Goal: Information Seeking & Learning: Learn about a topic

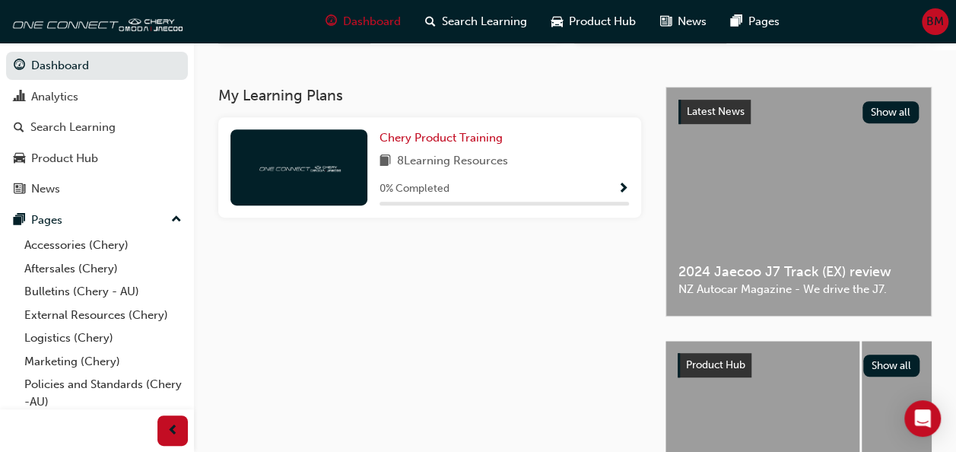
scroll to position [304, 0]
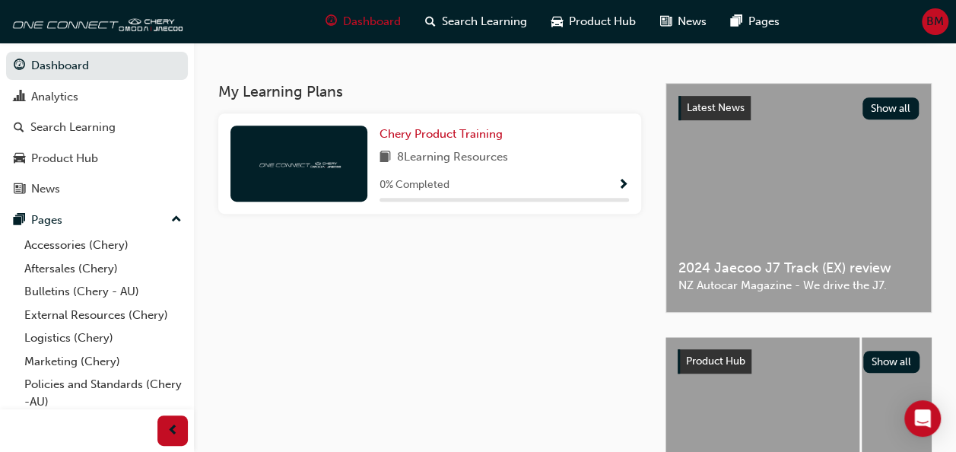
click at [621, 192] on span "Show Progress" at bounding box center [623, 186] width 11 height 14
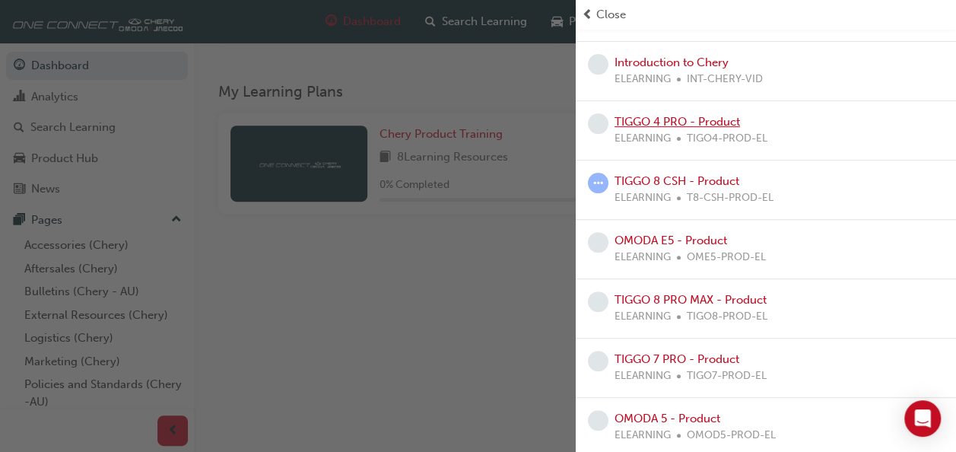
scroll to position [185, 0]
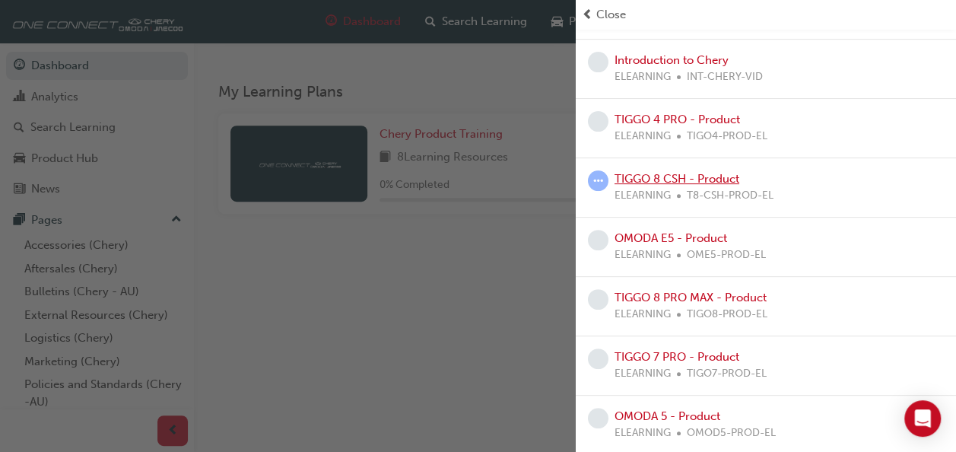
click at [724, 175] on link "TIGGO 8 CSH - Product" at bounding box center [677, 179] width 125 height 14
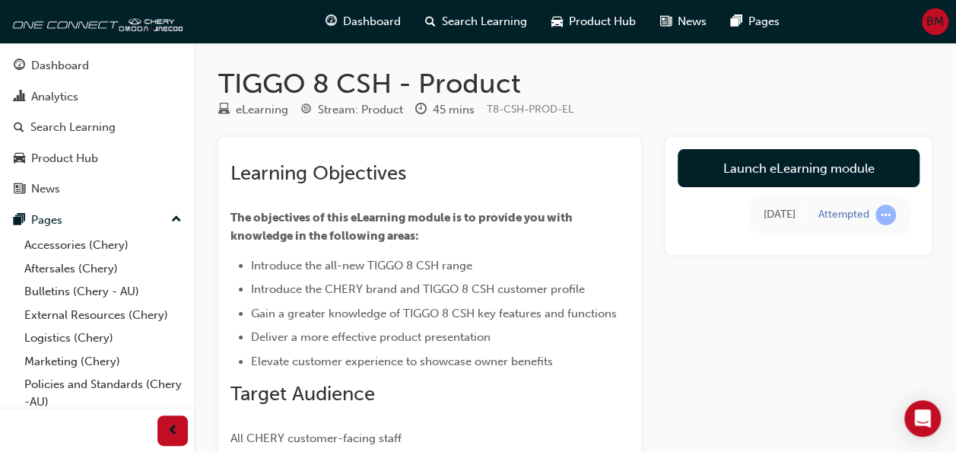
click at [603, 318] on span "Gain a greater knowledge of TIGGO 8 CSH key features and functions" at bounding box center [434, 314] width 366 height 14
click at [657, 301] on div "Learning Objectives The objectives of this eLearning module is to provide you w…" at bounding box center [575, 322] width 714 height 371
click at [654, 361] on div "Learning Objectives The objectives of this eLearning module is to provide you w…" at bounding box center [575, 322] width 714 height 371
click at [111, 157] on div "Product Hub" at bounding box center [97, 158] width 167 height 19
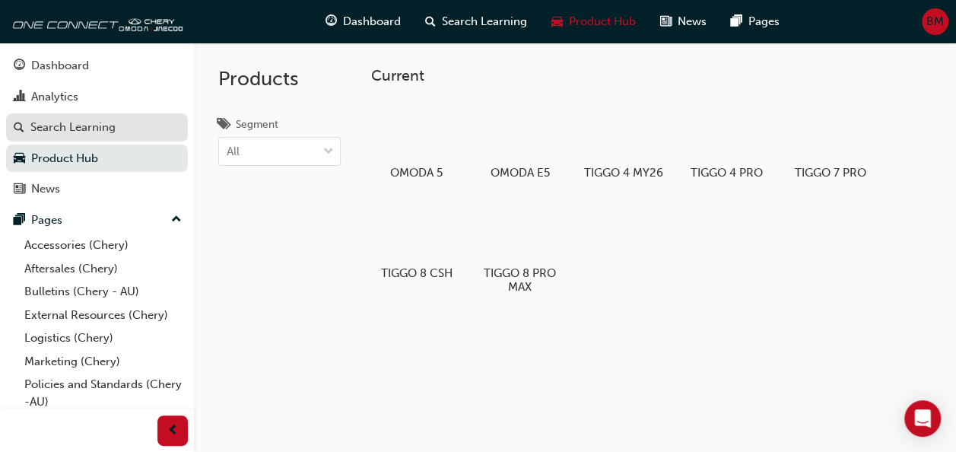
click at [117, 129] on div "Search Learning" at bounding box center [97, 127] width 167 height 19
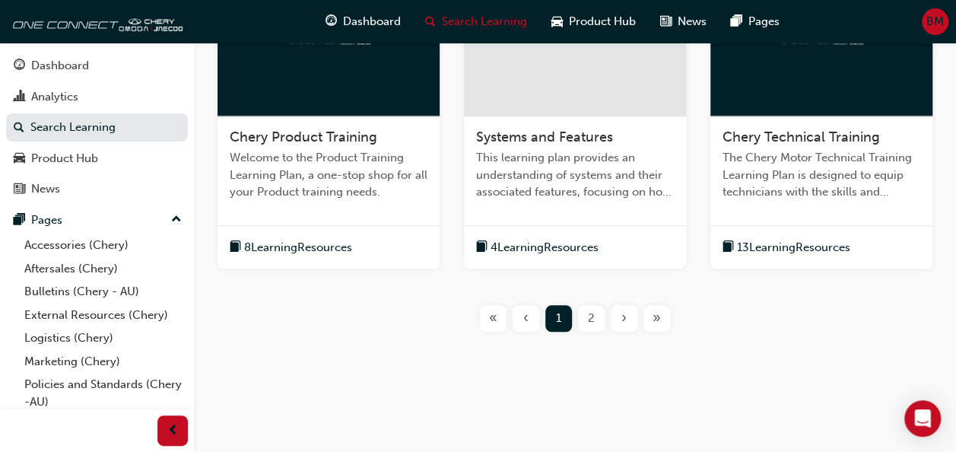
scroll to position [737, 0]
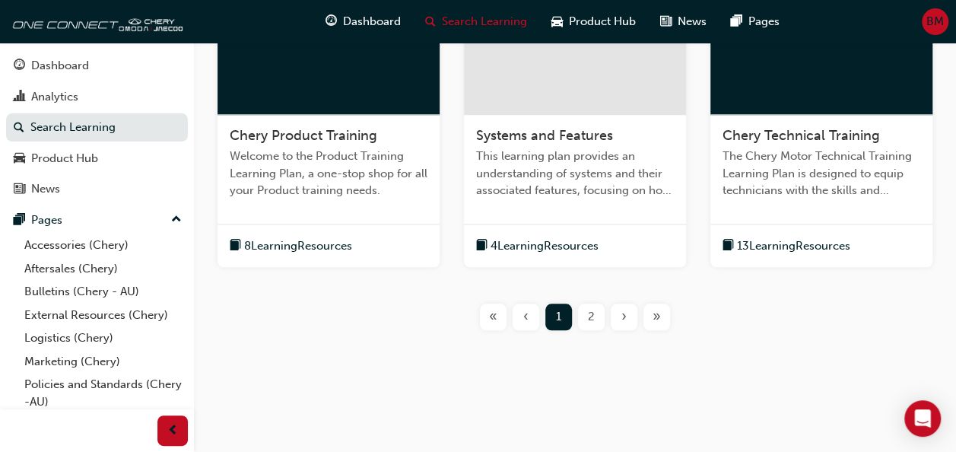
click at [272, 246] on span "8 Learning Resources" at bounding box center [298, 246] width 108 height 18
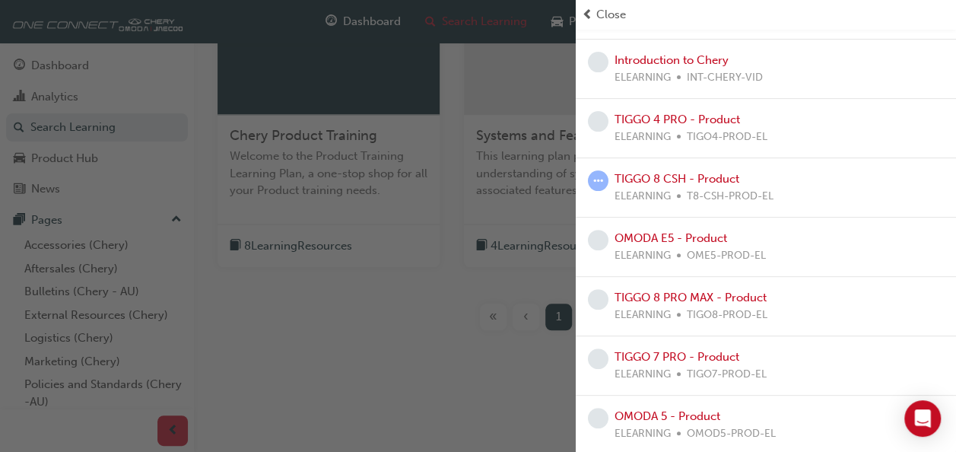
scroll to position [0, 0]
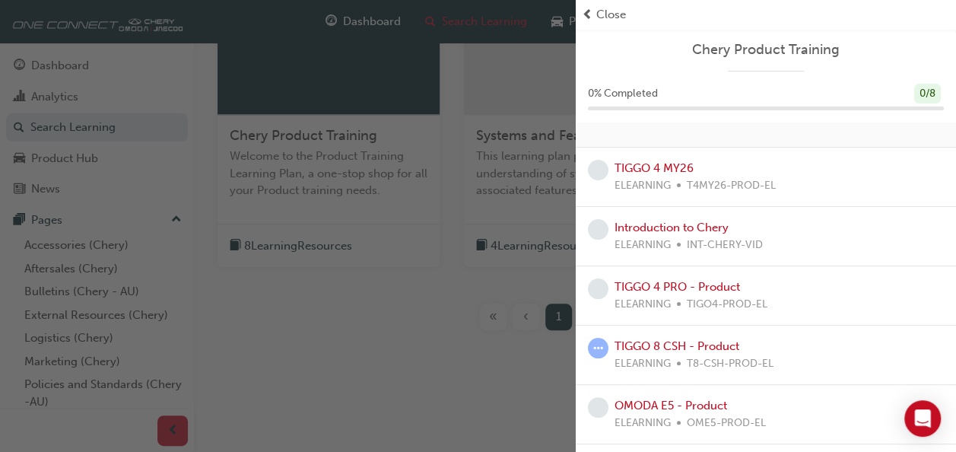
click at [438, 361] on div "button" at bounding box center [288, 226] width 576 height 452
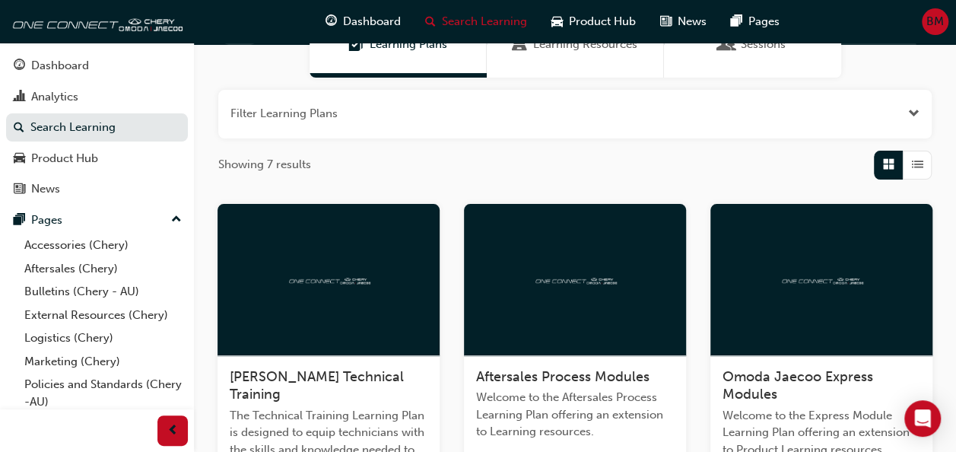
scroll to position [280, 0]
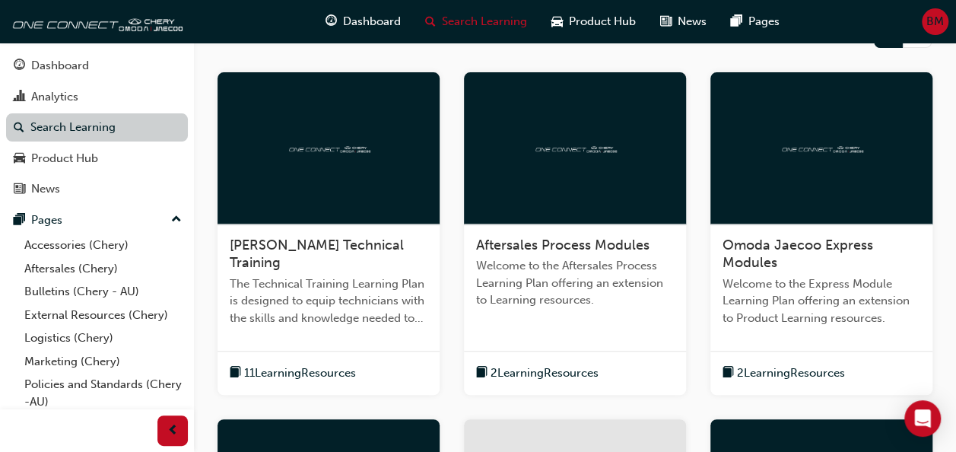
click at [84, 126] on link "Search Learning" at bounding box center [97, 127] width 182 height 28
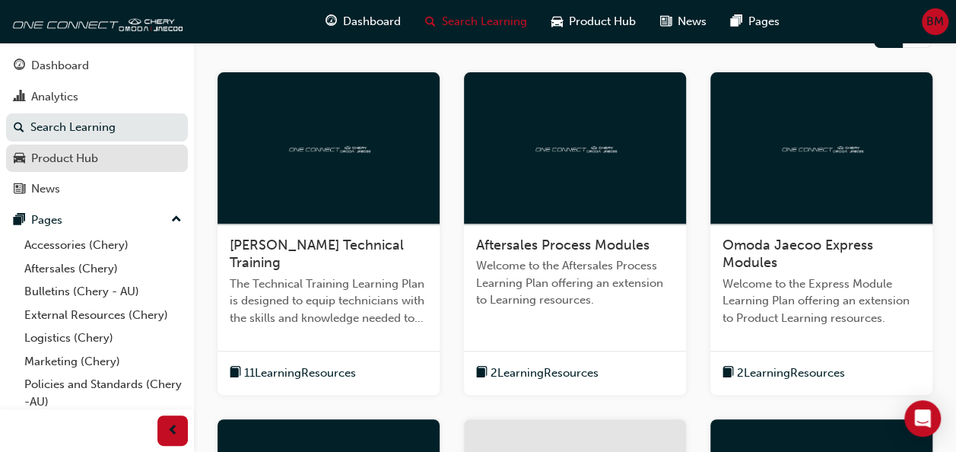
click at [84, 158] on div "Product Hub" at bounding box center [64, 159] width 67 height 18
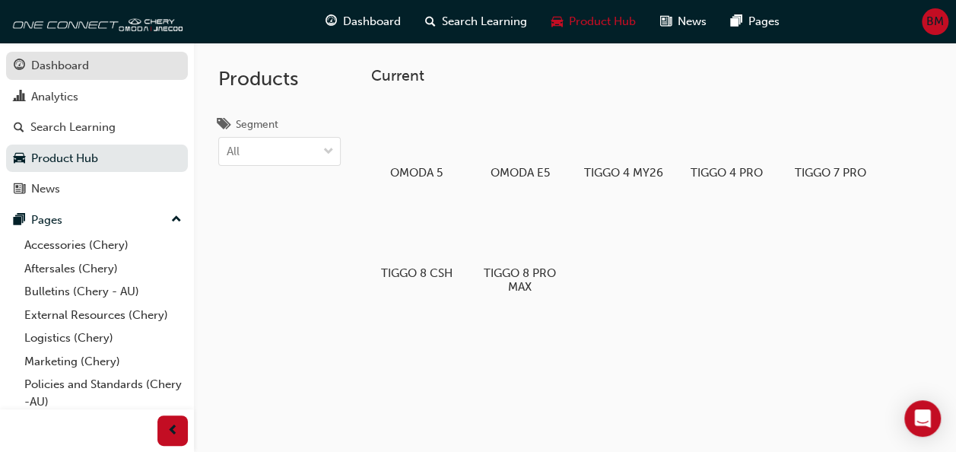
click at [105, 62] on div "Dashboard" at bounding box center [97, 65] width 167 height 19
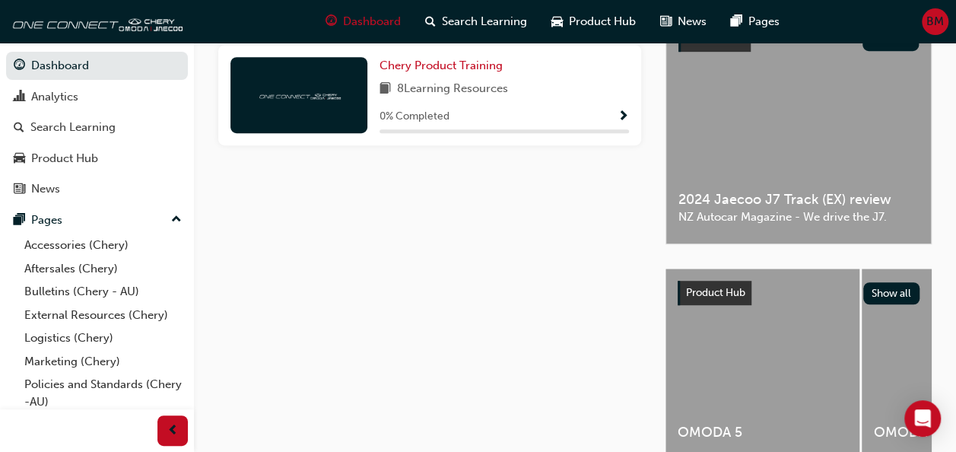
scroll to position [380, 0]
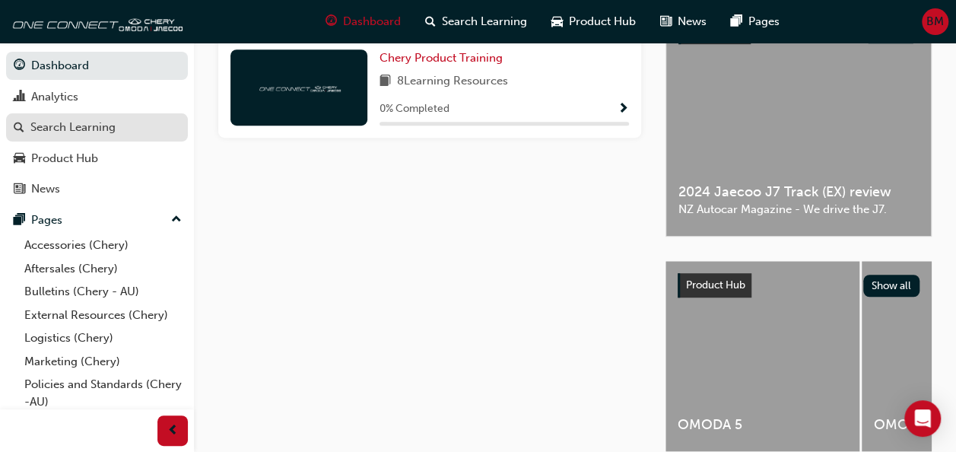
click at [83, 131] on div "Search Learning" at bounding box center [72, 128] width 85 height 18
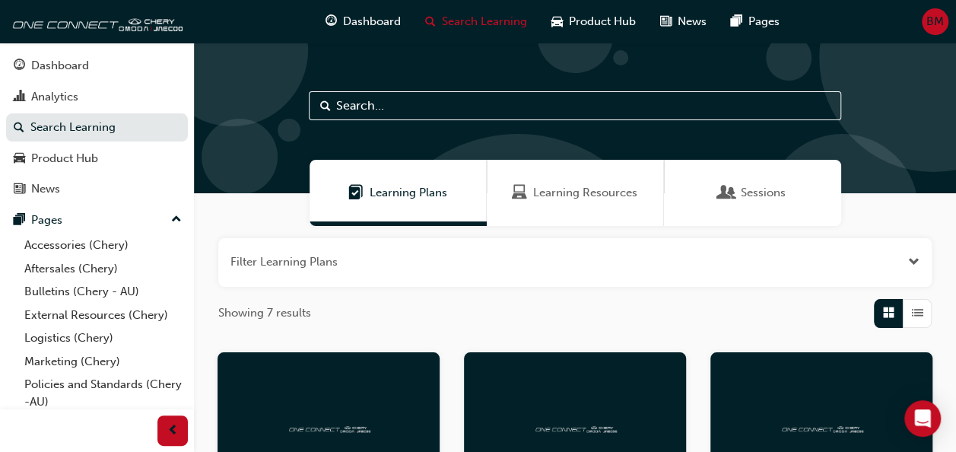
click at [537, 317] on div "Showing 7 results" at bounding box center [575, 313] width 714 height 29
click at [97, 18] on img at bounding box center [95, 21] width 175 height 30
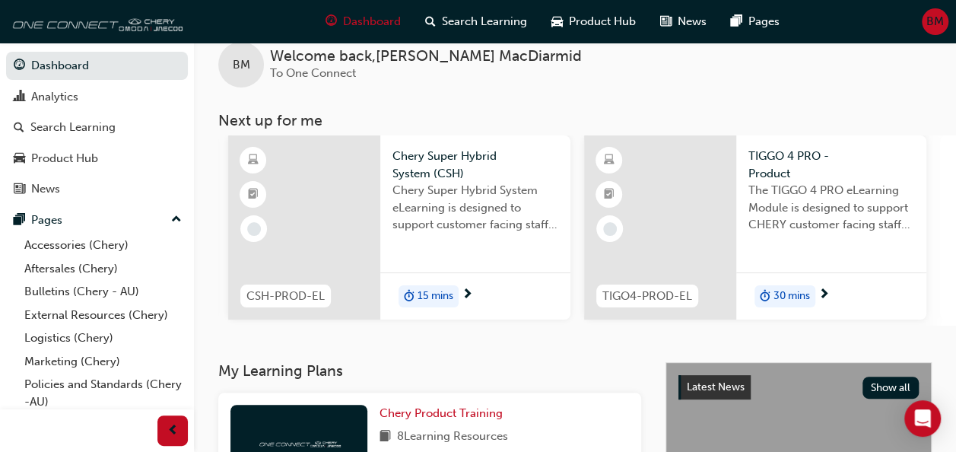
scroll to position [0, 1060]
